Goal: Check status: Check status

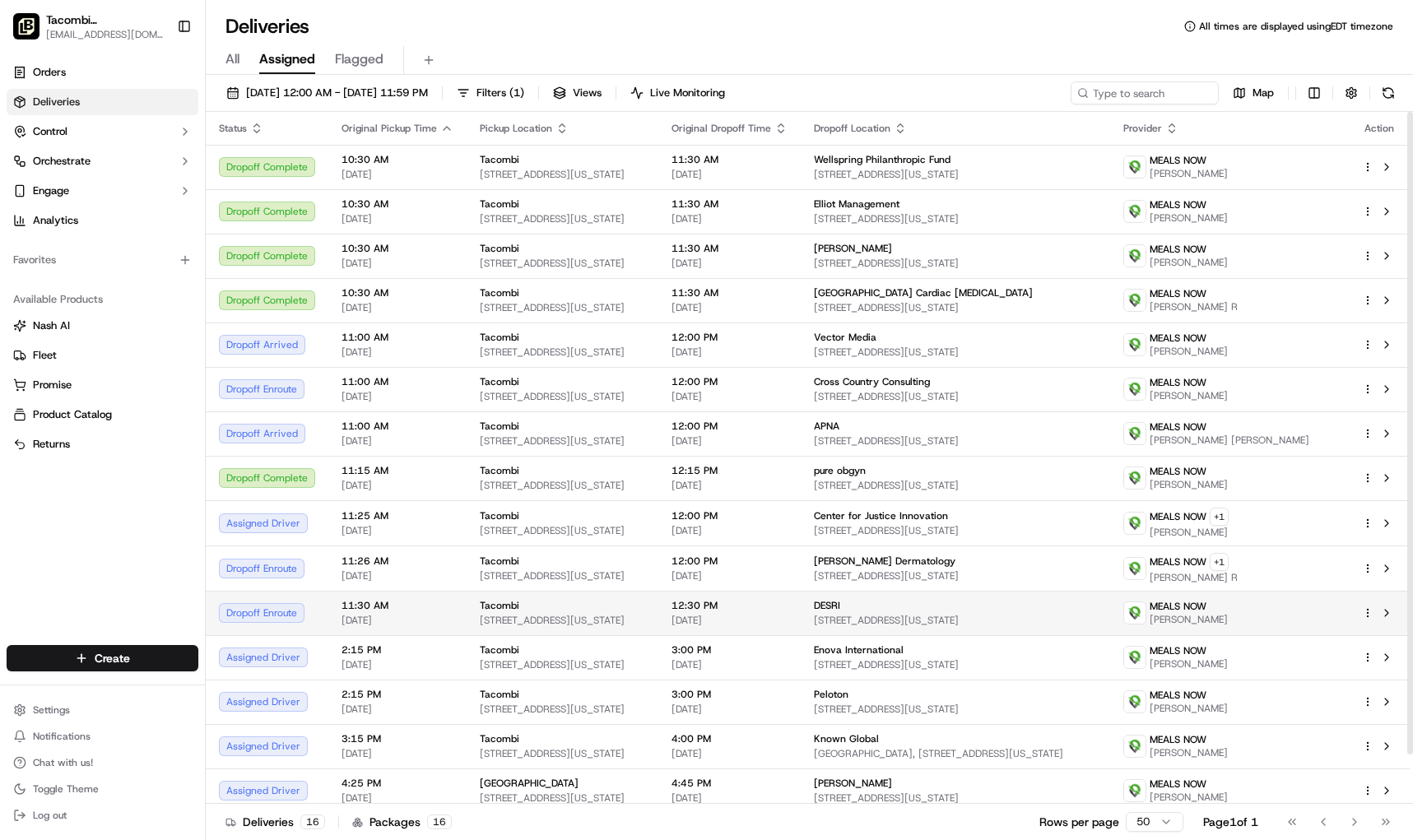
click at [801, 621] on td "12:30 PM [DATE]" at bounding box center [729, 613] width 142 height 44
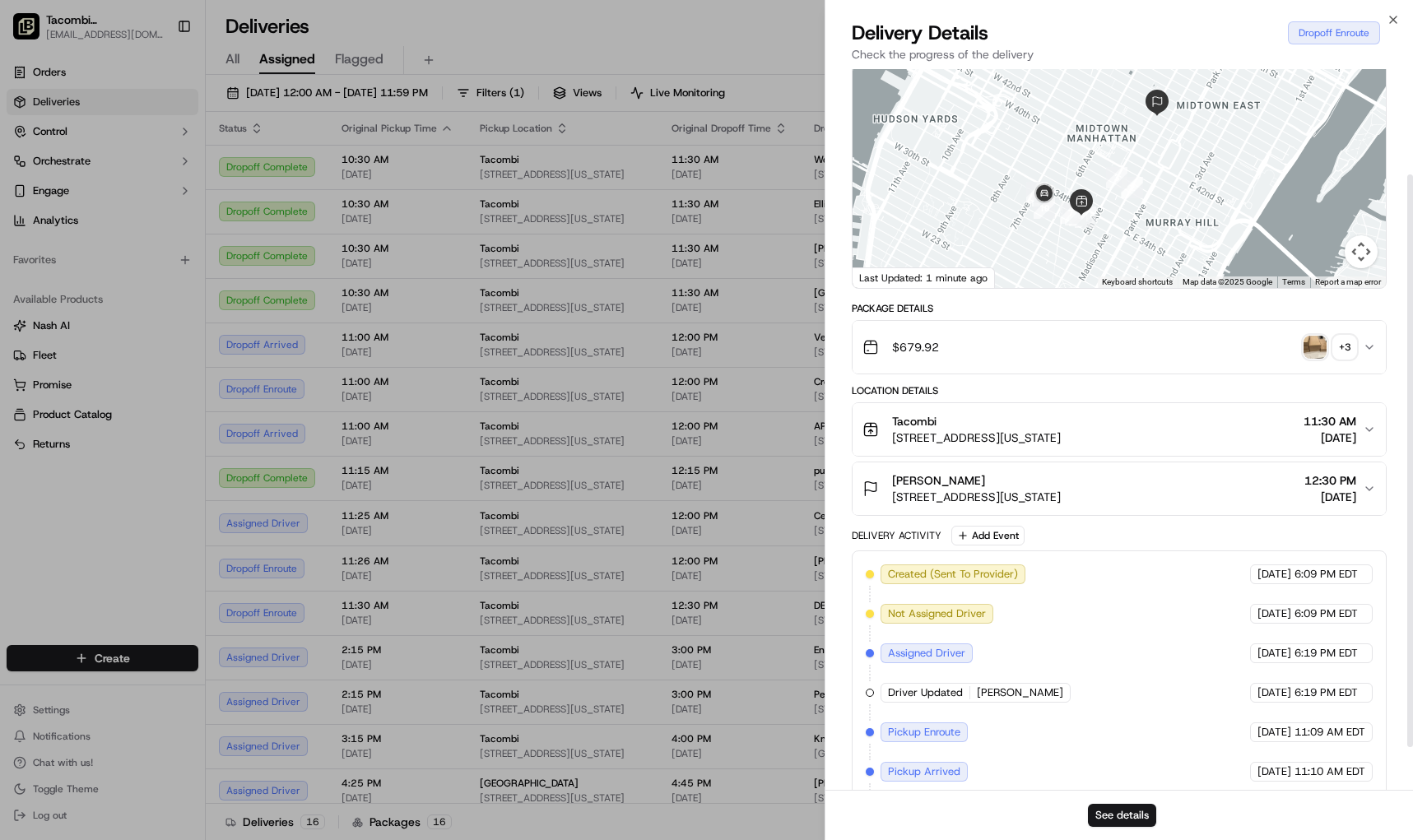
scroll to position [186, 0]
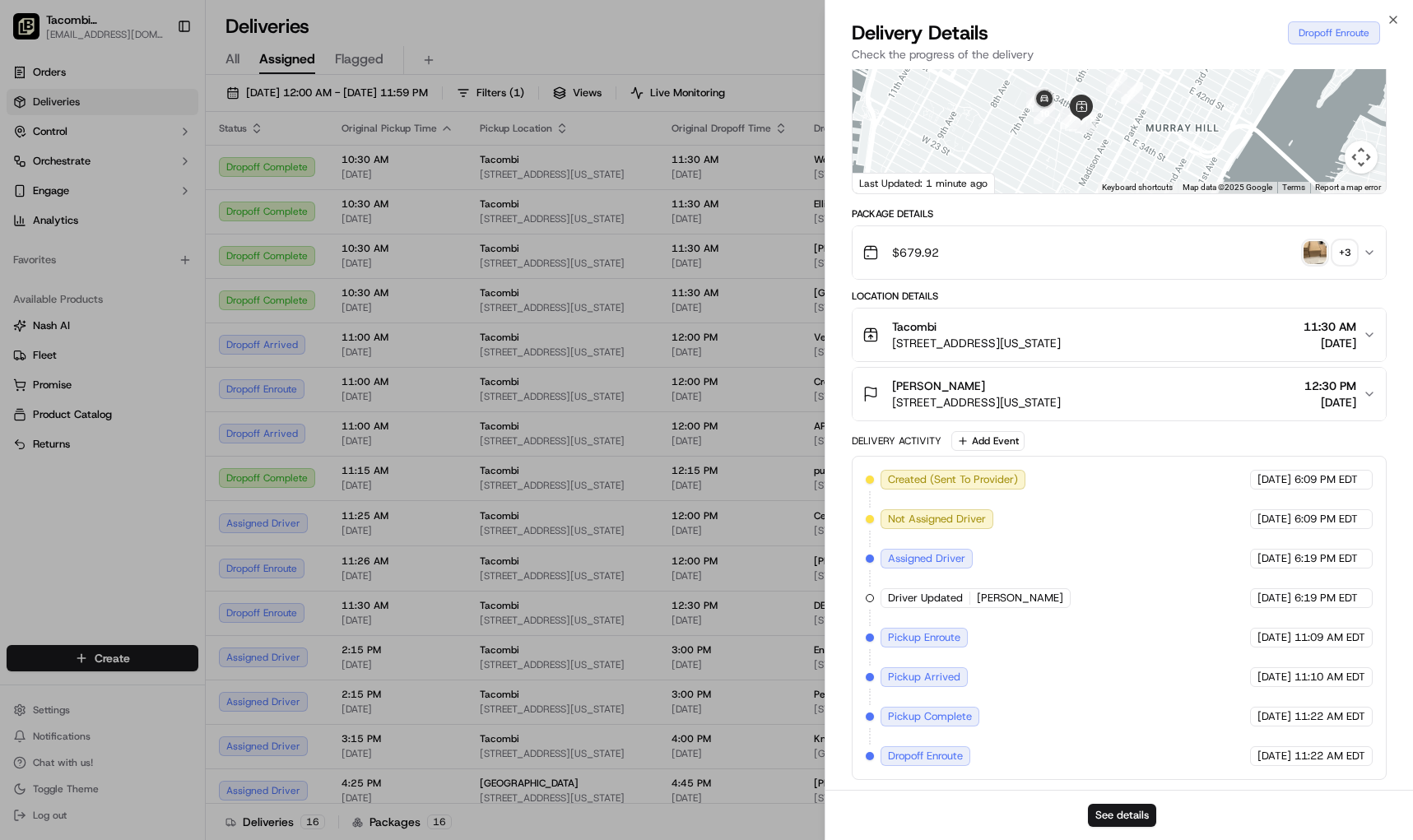
click at [809, 260] on button "$679.92 + 3" at bounding box center [1119, 253] width 534 height 53
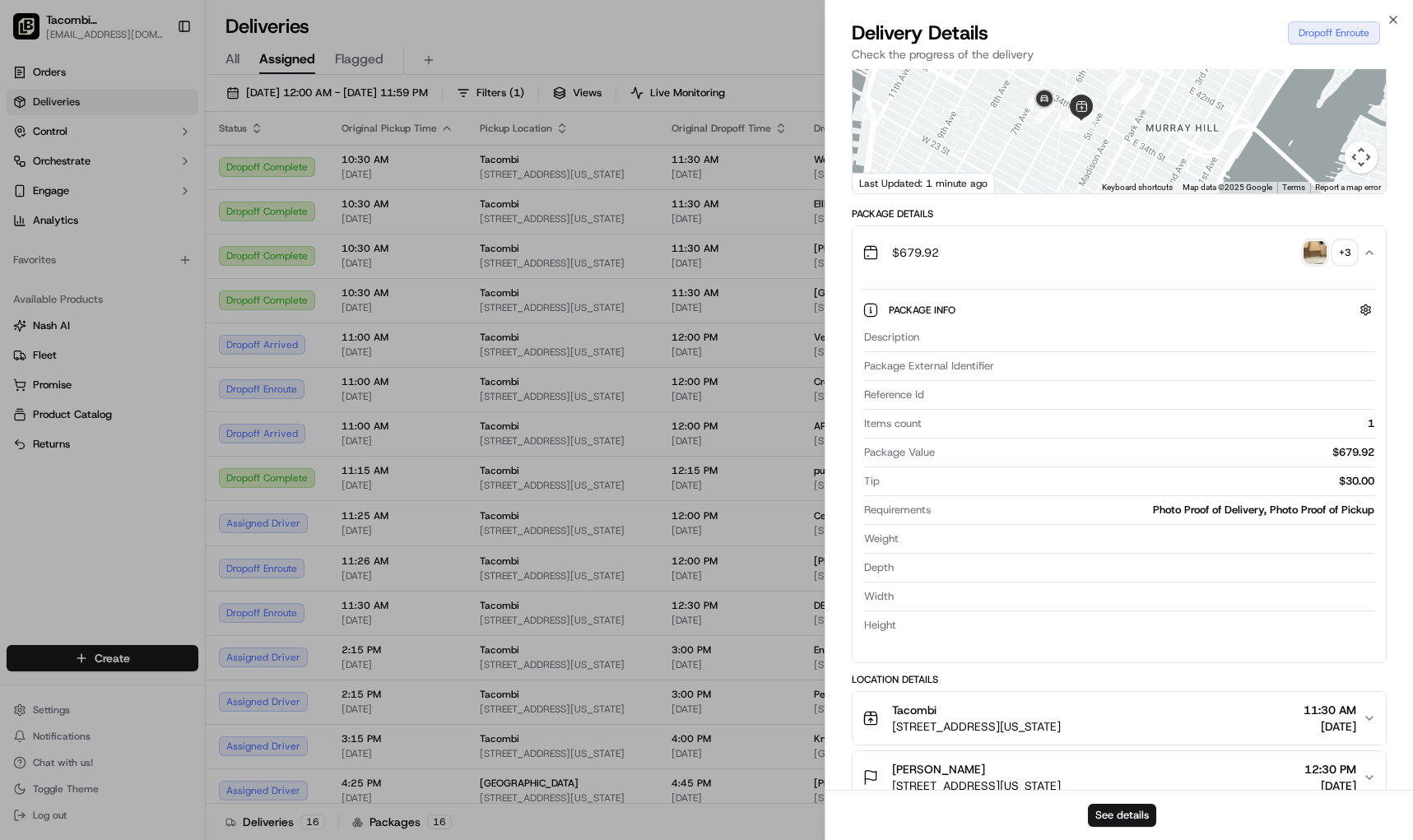
click at [809, 259] on div "+ 3" at bounding box center [1345, 253] width 24 height 23
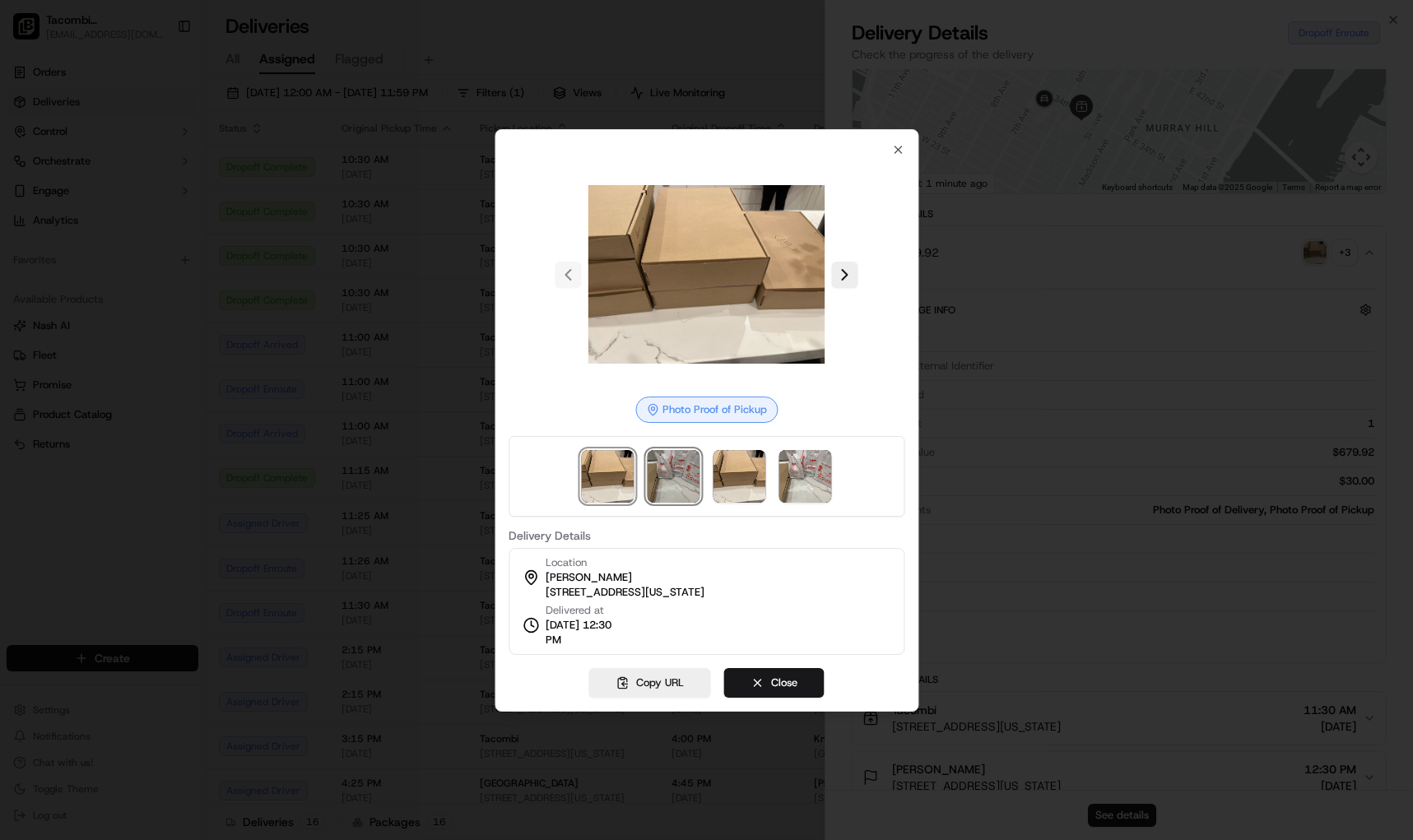
click at [686, 474] on img at bounding box center [675, 477] width 53 height 53
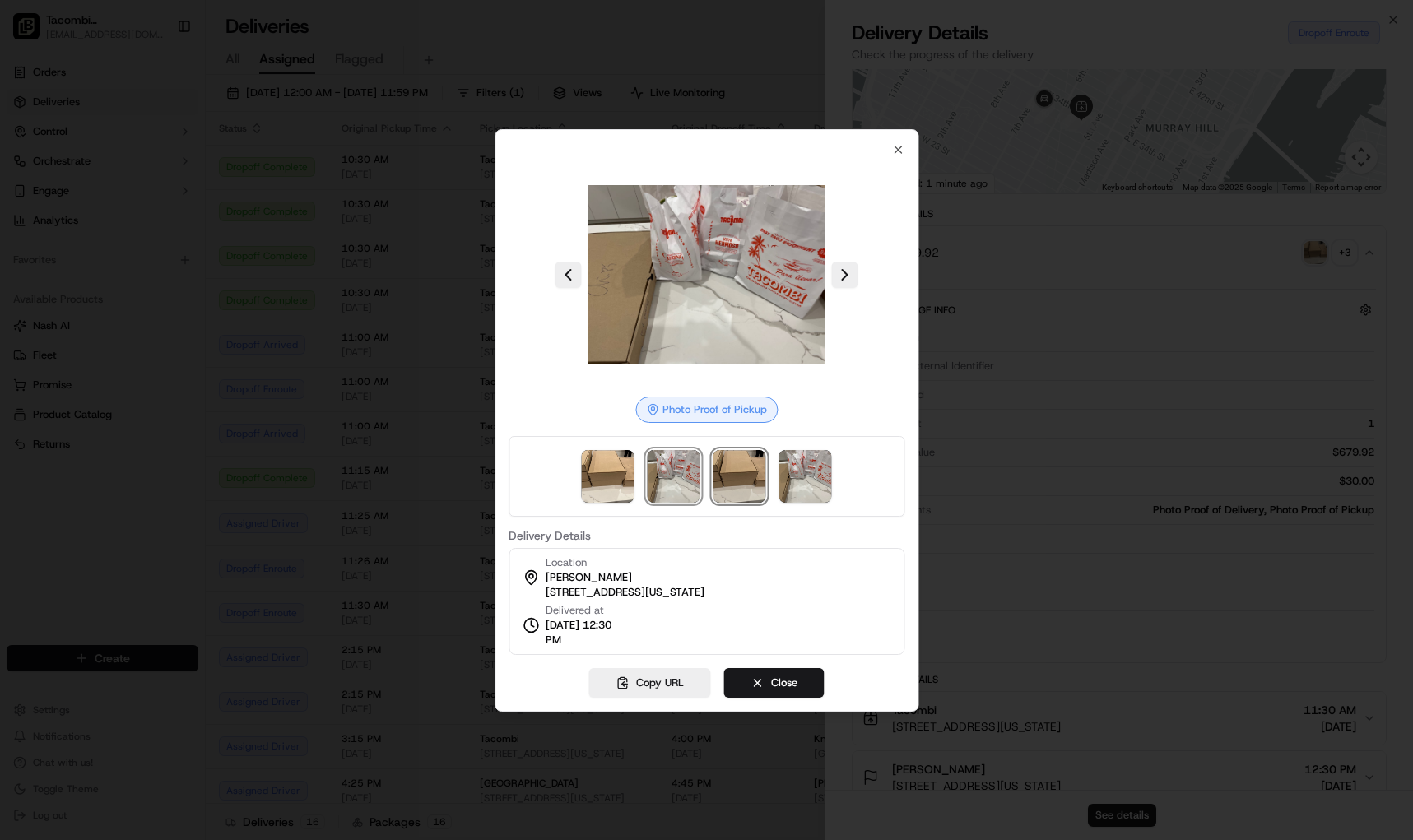
click at [723, 473] on img at bounding box center [740, 477] width 53 height 53
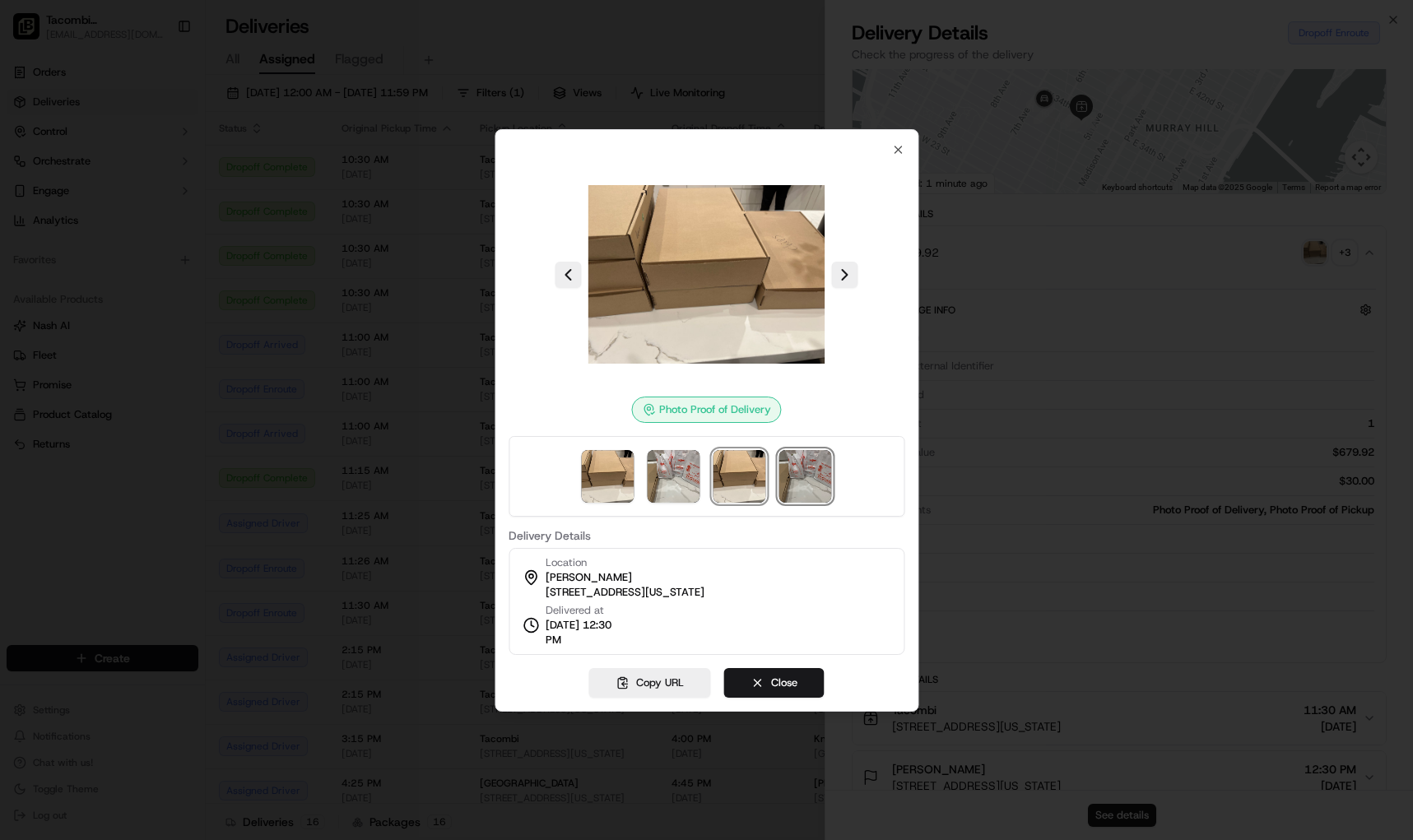
click at [800, 472] on img at bounding box center [806, 477] width 53 height 53
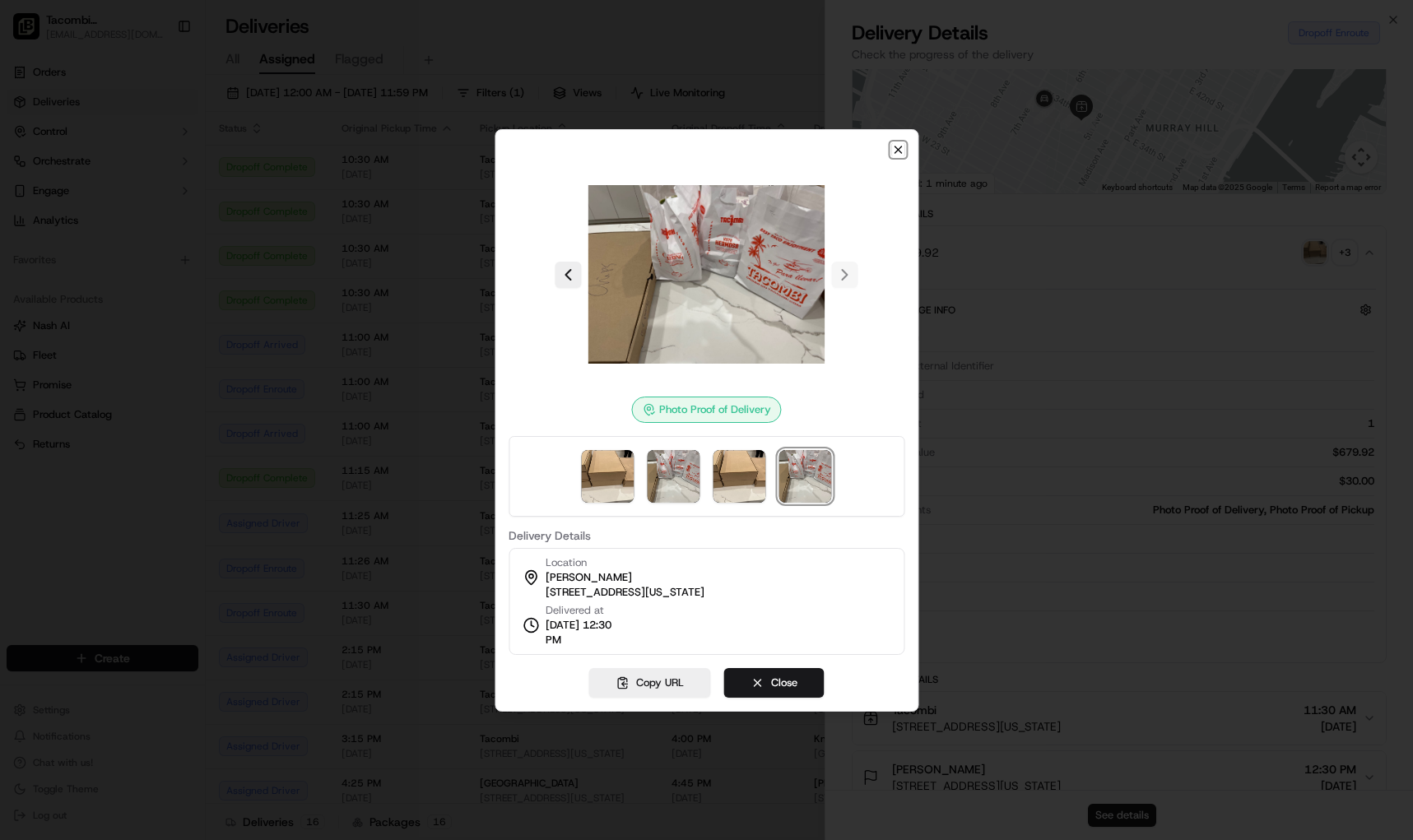
click at [809, 147] on icon "button" at bounding box center [897, 149] width 13 height 13
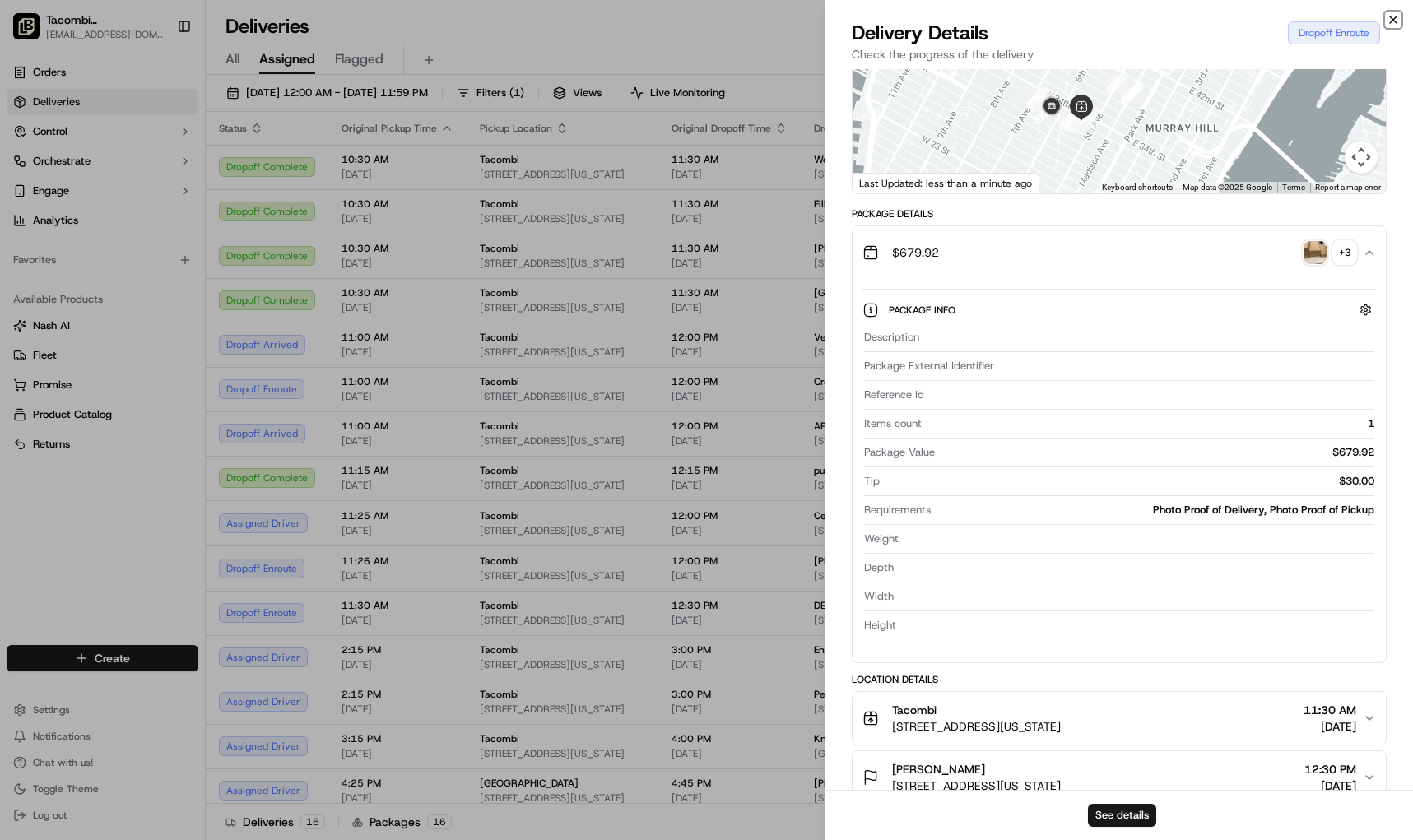
click at [809, 21] on icon "button" at bounding box center [1392, 19] width 13 height 13
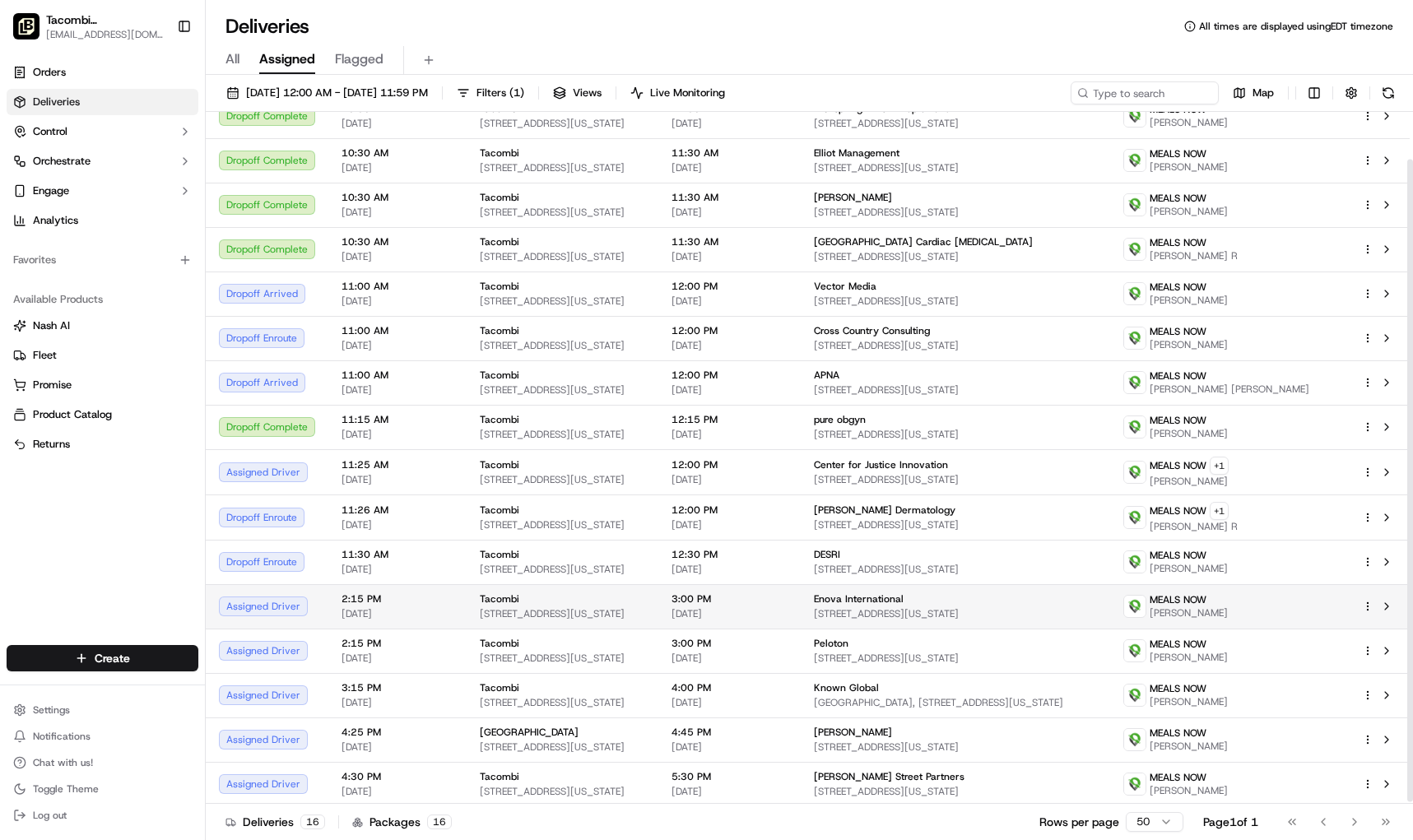
scroll to position [53, 0]
